Goal: Information Seeking & Learning: Learn about a topic

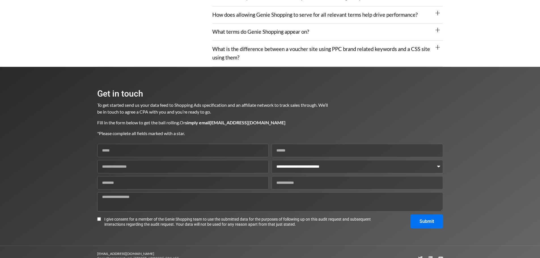
scroll to position [674, 0]
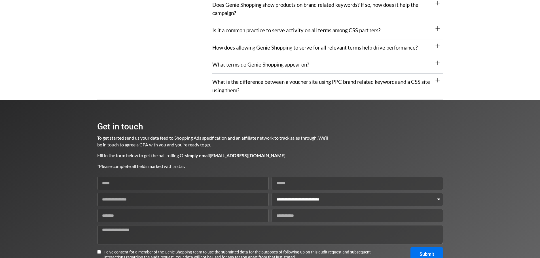
click at [256, 95] on div "What is the difference between a voucher site using PPC brand related keywords …" at bounding box center [327, 87] width 231 height 26
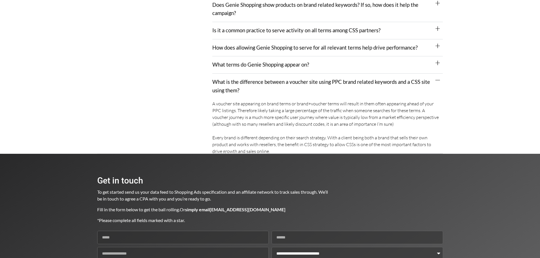
click at [262, 66] on link "What terms do Genie Shopping appear on?" at bounding box center [260, 65] width 97 height 6
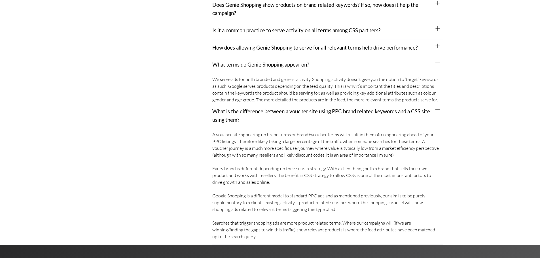
click at [277, 45] on link "How does allowing Genie Shopping to serve for all relevant terms help drive per…" at bounding box center [314, 48] width 205 height 6
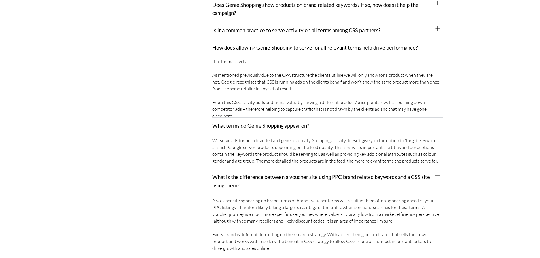
click at [276, 32] on link "Is it a common practice to serve activity on all terms among CSS partners?" at bounding box center [296, 30] width 168 height 6
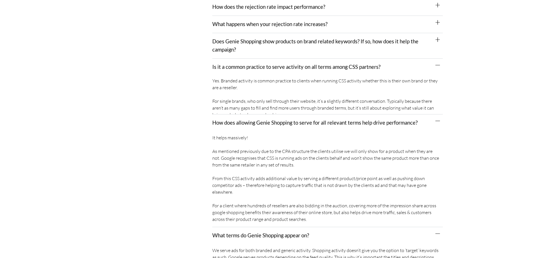
scroll to position [588, 0]
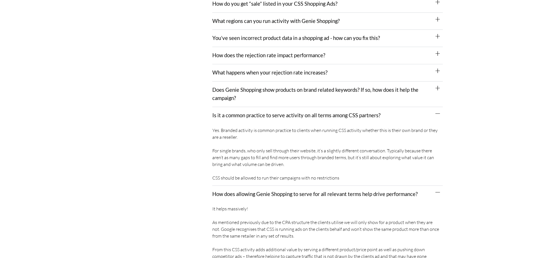
click at [269, 95] on div "Does Genie Shopping show products on brand related keywords? If so, how does it…" at bounding box center [327, 95] width 231 height 26
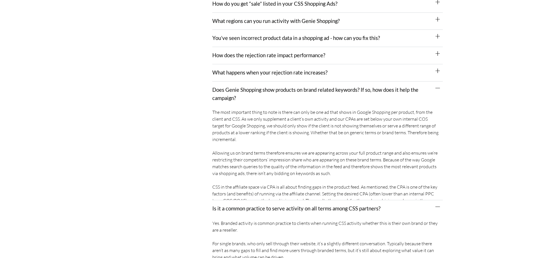
click at [269, 72] on link "What happens when your rejection rate increases?" at bounding box center [269, 72] width 115 height 6
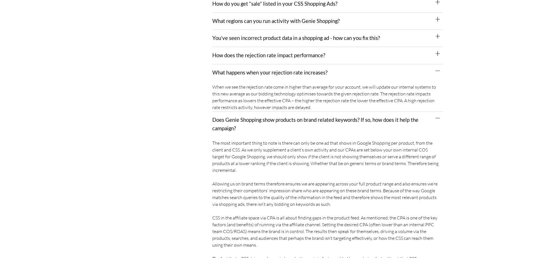
click at [273, 56] on link "How does the rejection rate impact performance?" at bounding box center [268, 55] width 113 height 6
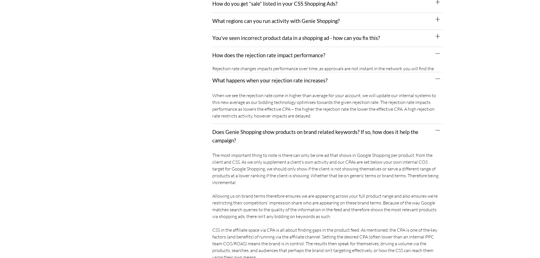
click at [278, 42] on div "You’ve seen incorrect product data in a shopping ad - how can you fix this?" at bounding box center [327, 38] width 231 height 17
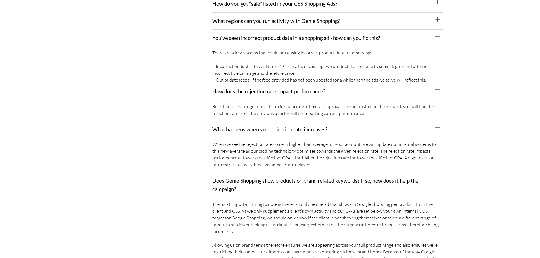
scroll to position [560, 0]
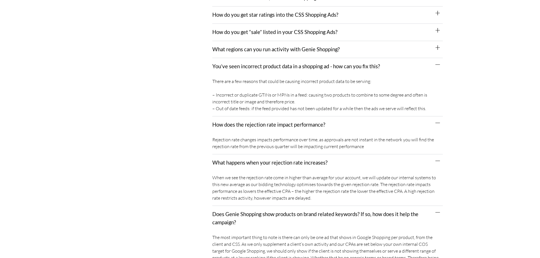
click at [277, 50] on link "What regions can you run activity with Genie Shopping?" at bounding box center [275, 49] width 127 height 6
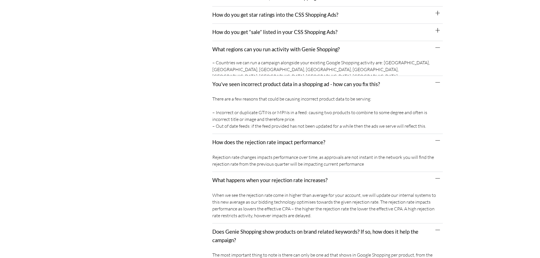
click at [281, 24] on div "How do you get “sale” listed in your CSS Shopping Ads?" at bounding box center [327, 32] width 231 height 17
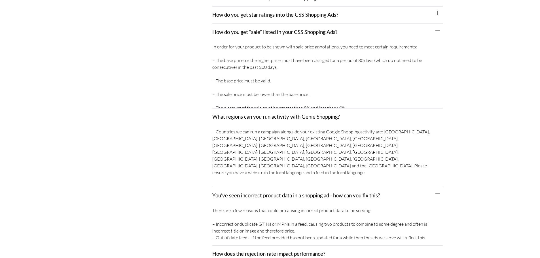
click at [283, 16] on link "How do you get star ratings into the CSS Shopping Ads?" at bounding box center [275, 15] width 126 height 6
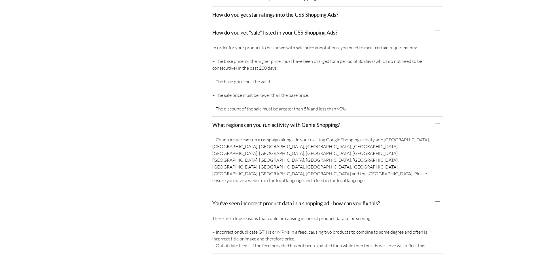
scroll to position [475, 0]
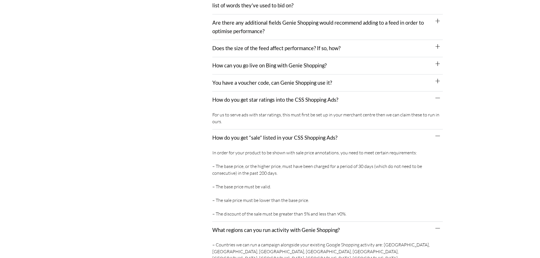
click at [277, 86] on div "You have a voucher code, can Genie Shopping use it?" at bounding box center [327, 83] width 231 height 17
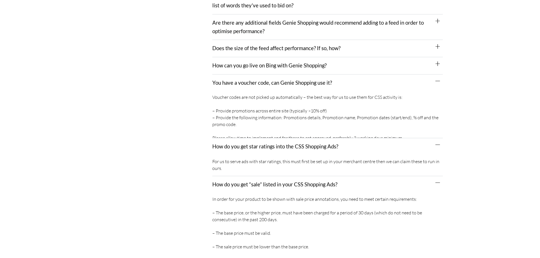
click at [279, 66] on link "How can you go live on Bing with Genie Shopping?" at bounding box center [269, 65] width 114 height 6
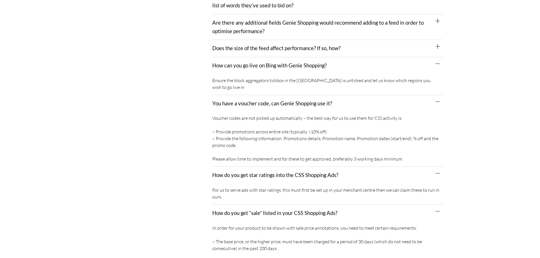
click at [279, 52] on div "Does the size of the feed affect performance? If so, how?" at bounding box center [327, 48] width 231 height 17
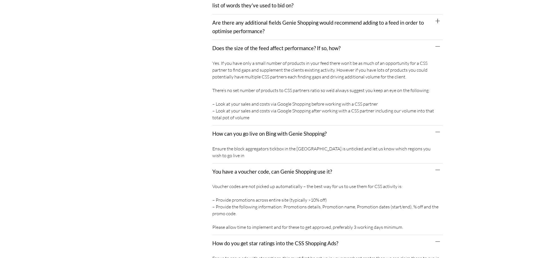
click at [280, 31] on div "Are there any additional fields Genie Shopping would recommend adding to a feed…" at bounding box center [327, 27] width 231 height 26
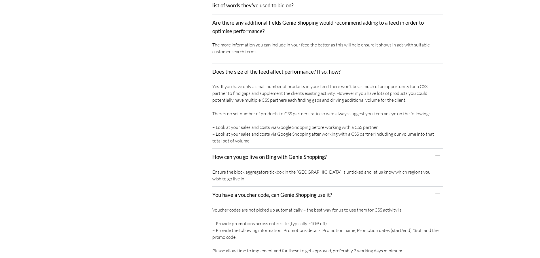
click at [282, 9] on link "Can you provide a list of keywords for Genie Shopping to NOT bid on, and can yo…" at bounding box center [323, 1] width 223 height 15
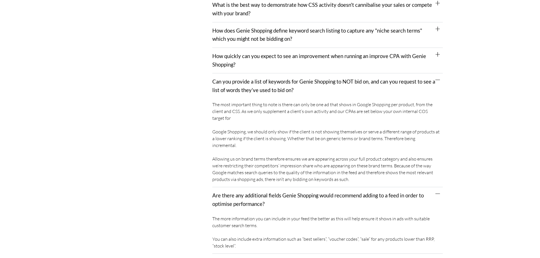
scroll to position [390, 0]
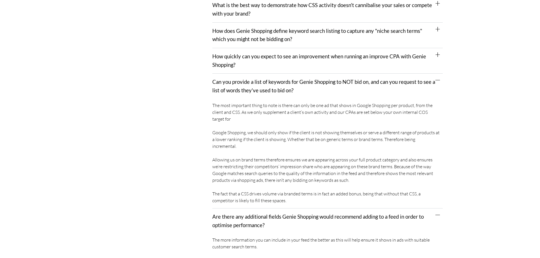
click at [274, 58] on link "How quickly can you expect to see an improvement when running an improve CPA wi…" at bounding box center [319, 60] width 214 height 15
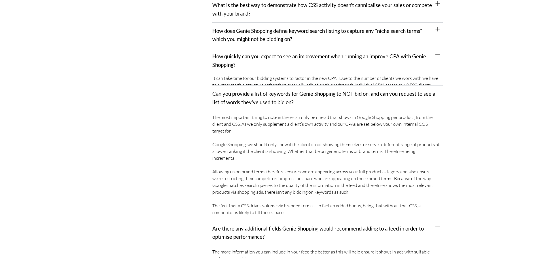
click at [273, 37] on link "How does Genie Shopping define keyword search listing to capture any "niche sea…" at bounding box center [317, 35] width 210 height 15
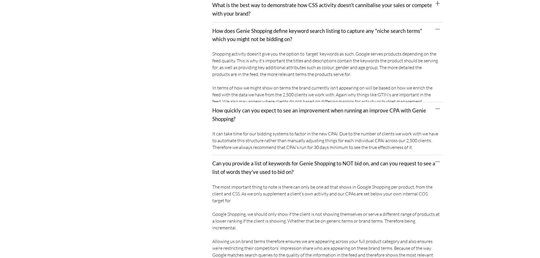
click at [275, 10] on div "What is the best way to demonstrate how CSS activity doesn't cannibalise your s…" at bounding box center [327, 10] width 231 height 26
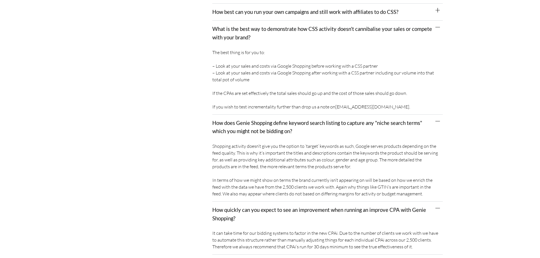
scroll to position [333, 0]
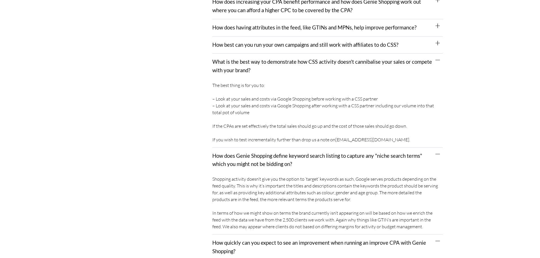
click at [273, 41] on div "How best can you run your own campaigns and still work with affiliates to do CS…" at bounding box center [327, 45] width 231 height 17
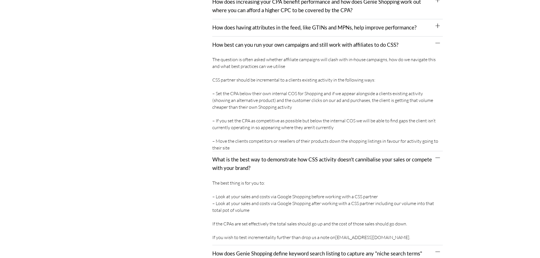
click at [276, 29] on link "How does having attributes in the feed, like GTINs and MPNs, help improve perfo…" at bounding box center [314, 27] width 204 height 6
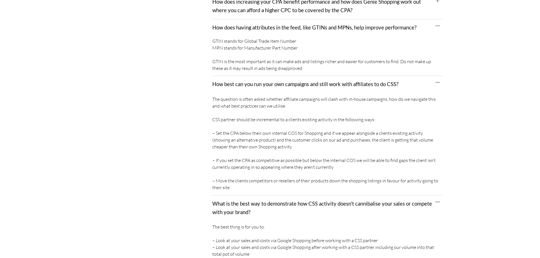
click at [279, 12] on link "How does increasing your CPA benefit performance and how does Genie Shopping wo…" at bounding box center [316, 6] width 209 height 15
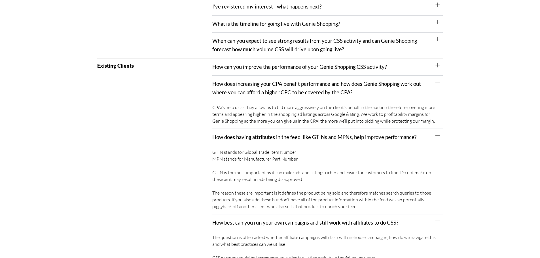
scroll to position [248, 0]
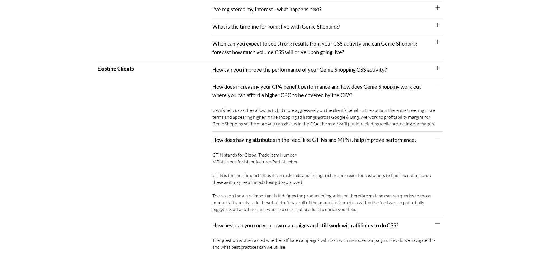
click at [279, 69] on link "How can you improve the performance of your Genie Shopping CSS activity?" at bounding box center [299, 70] width 174 height 6
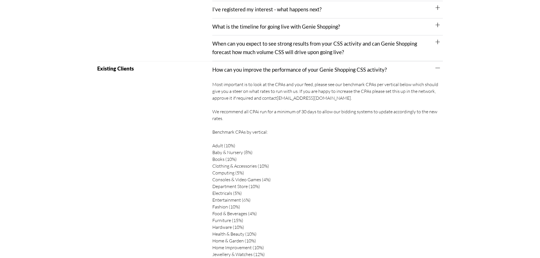
click at [280, 51] on link "When can you expect to see strong results from your CSS activity and can Genie …" at bounding box center [314, 48] width 205 height 15
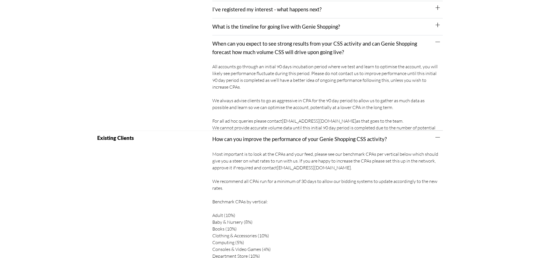
click at [284, 26] on link "What is the timeline for going live with Genie Shopping?" at bounding box center [276, 27] width 128 height 6
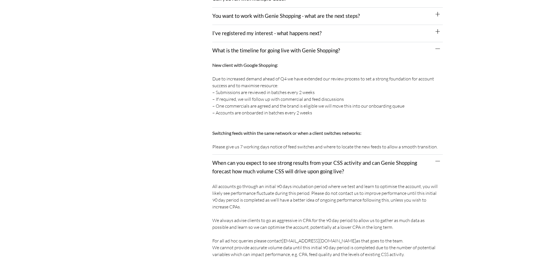
scroll to position [191, 0]
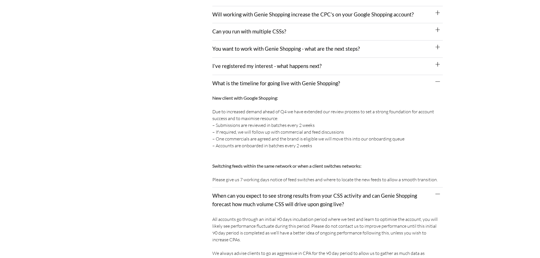
click at [275, 73] on div "I’ve registered my interest - what happens next?" at bounding box center [327, 66] width 231 height 17
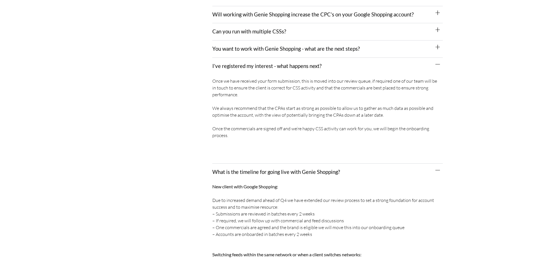
click at [274, 47] on link "You want to work with Genie Shopping - what are the next steps?" at bounding box center [285, 49] width 147 height 6
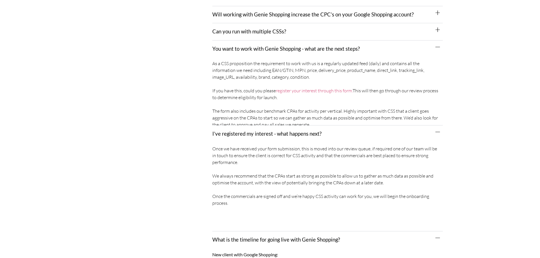
click at [273, 33] on link "Can you run with multiple CSSs?" at bounding box center [249, 31] width 74 height 6
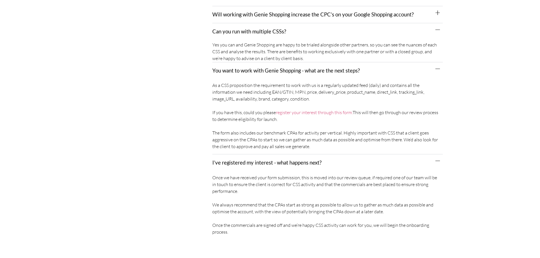
click at [278, 13] on link "Will working with Genie Shopping increase the CPC’s on your Google Shopping acc…" at bounding box center [312, 14] width 201 height 6
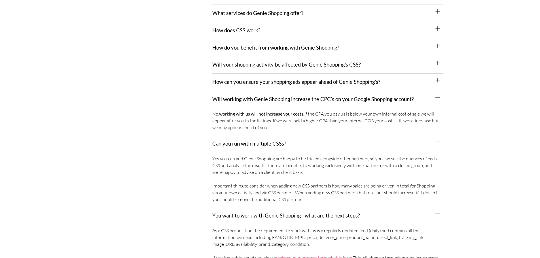
scroll to position [106, 0]
click at [261, 87] on div "How can you ensure your shopping ads appear ahead of Genie Shopping’s?" at bounding box center [327, 82] width 231 height 17
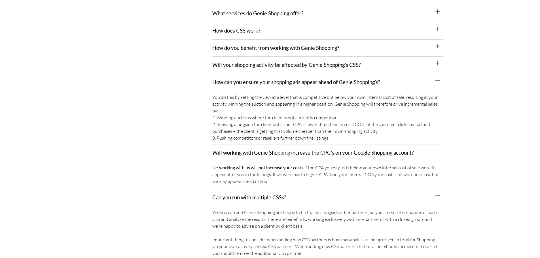
click at [266, 69] on div "Will your shopping activity be affected by Genie Shopping’s CSS?" at bounding box center [327, 65] width 231 height 17
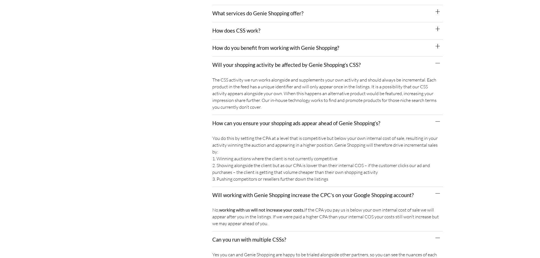
click at [266, 52] on div "How do you benefit from working with Genie Shopping?" at bounding box center [327, 48] width 231 height 17
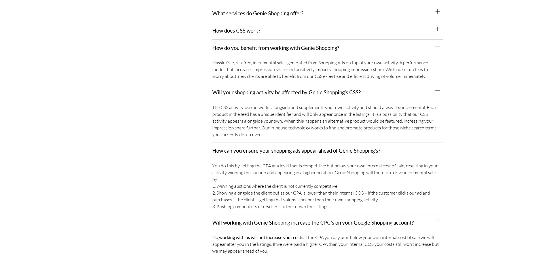
drag, startPoint x: 261, startPoint y: 31, endPoint x: 262, endPoint y: 9, distance: 22.4
click at [261, 31] on div "How does CSS work?" at bounding box center [327, 30] width 231 height 17
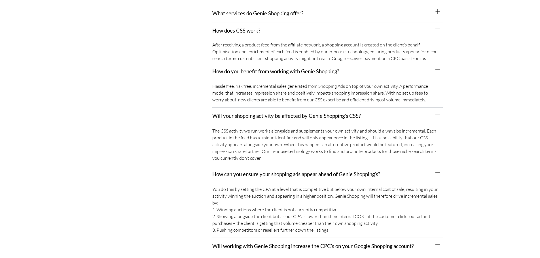
click at [263, 8] on div "What services do Genie Shopping offer?" at bounding box center [327, 13] width 231 height 17
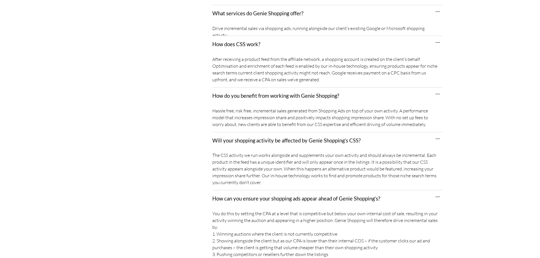
scroll to position [21, 0]
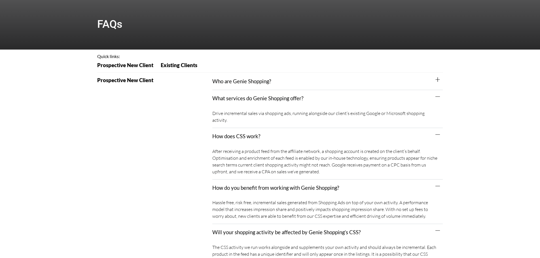
click at [265, 80] on link "Who are Genie Shopping?" at bounding box center [241, 81] width 59 height 6
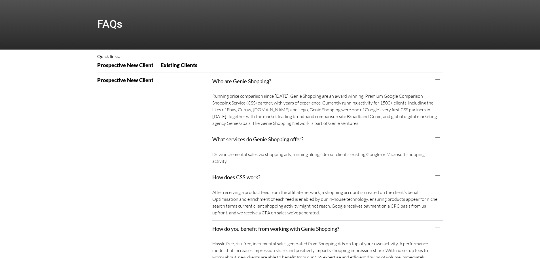
scroll to position [647, 0]
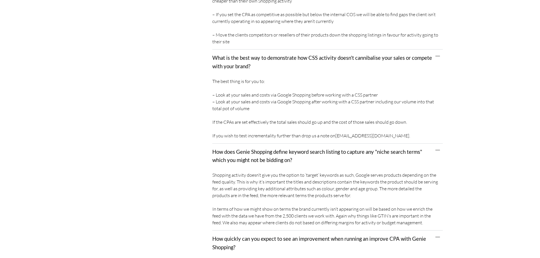
scroll to position [795, 0]
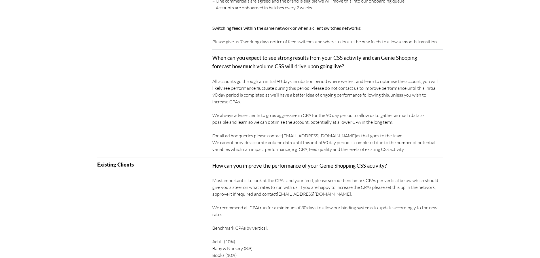
click at [269, 112] on div "All accounts go through an initial 90 days incubation period where we test and …" at bounding box center [327, 116] width 231 height 82
click at [250, 98] on div "All accounts go through an initial 90 days incubation period where we test and …" at bounding box center [327, 116] width 231 height 82
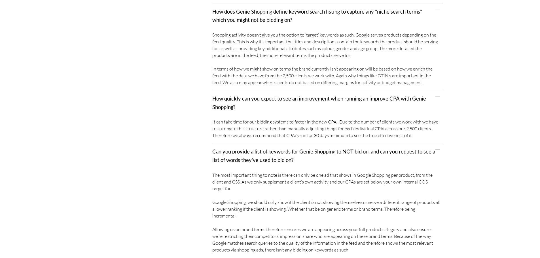
scroll to position [2058, 0]
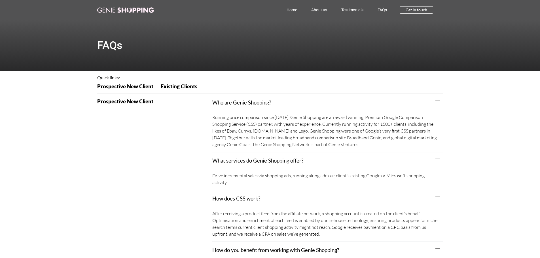
scroll to position [2950, 0]
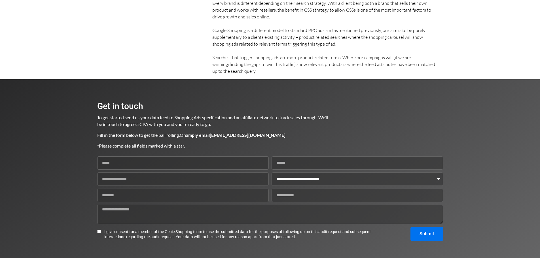
click at [354, 102] on div at bounding box center [385, 128] width 115 height 52
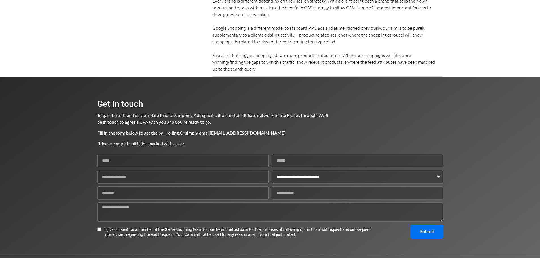
scroll to position [2924, 0]
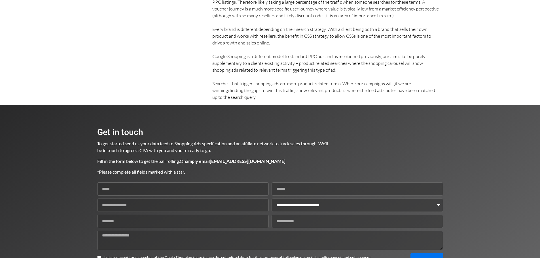
click at [296, 140] on p "To get started send us your data feed to Shopping Ads specification and an affi…" at bounding box center [212, 147] width 231 height 14
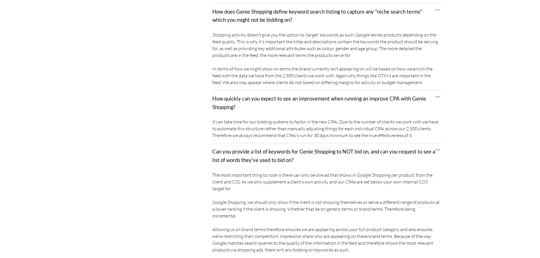
scroll to position [2058, 0]
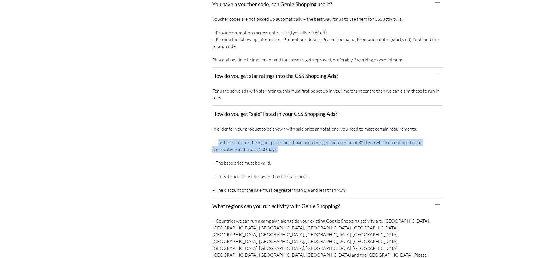
copy div "The base price, or the higher price, must have been charged for a period of 30 …"
drag, startPoint x: 216, startPoint y: 128, endPoint x: 275, endPoint y: 135, distance: 59.9
click at [275, 135] on div "In order for your product to be shown with sale price annotations, you need to …" at bounding box center [327, 160] width 231 height 75
click at [304, 130] on div "In order for your product to be shown with sale price annotations, you need to …" at bounding box center [327, 160] width 231 height 75
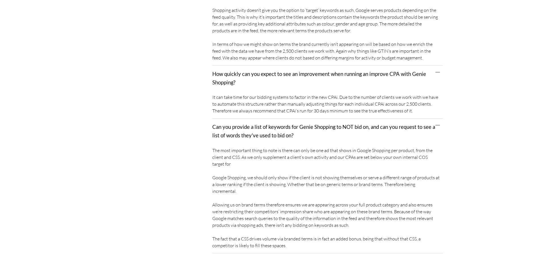
scroll to position [2298, 0]
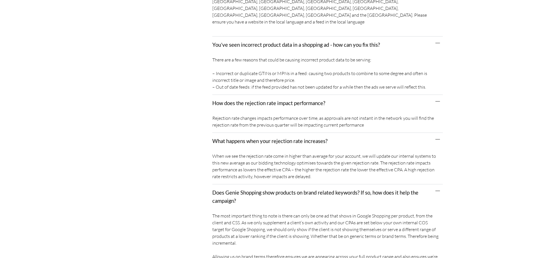
click at [236, 150] on div "When we see the rejection rate come in higher than average for your account, we…" at bounding box center [327, 167] width 231 height 35
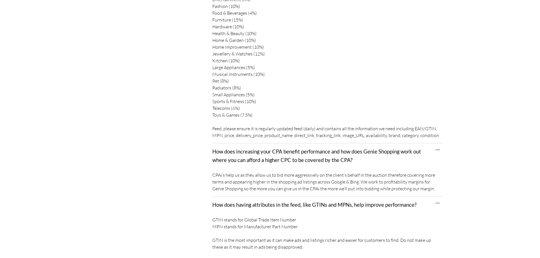
scroll to position [2044, 0]
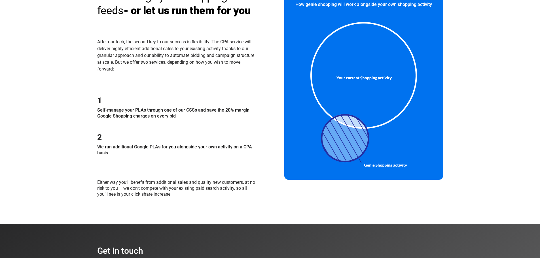
scroll to position [510, 0]
